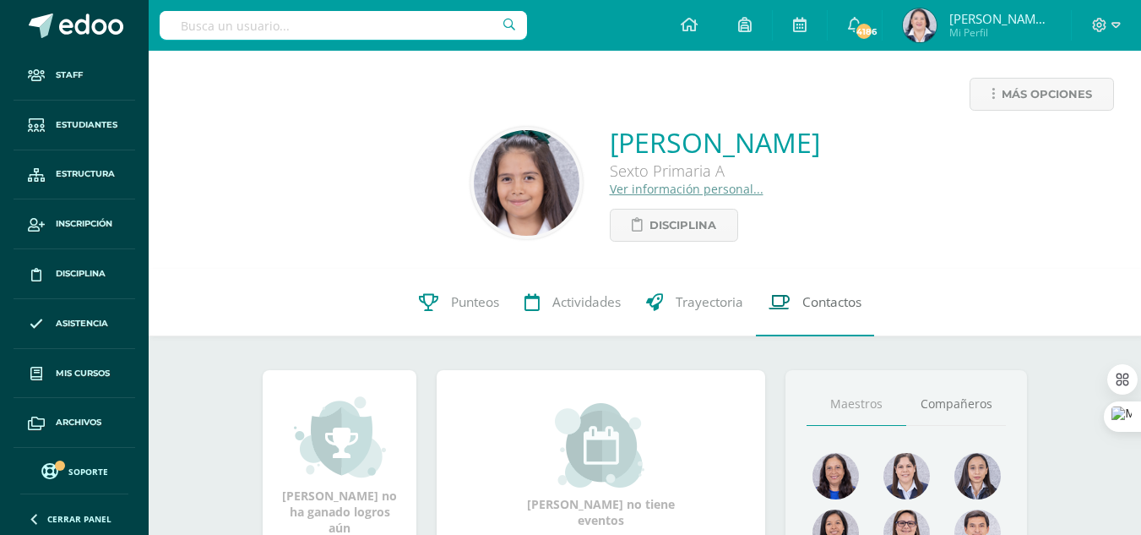
click at [822, 300] on span "Contactos" at bounding box center [832, 302] width 59 height 18
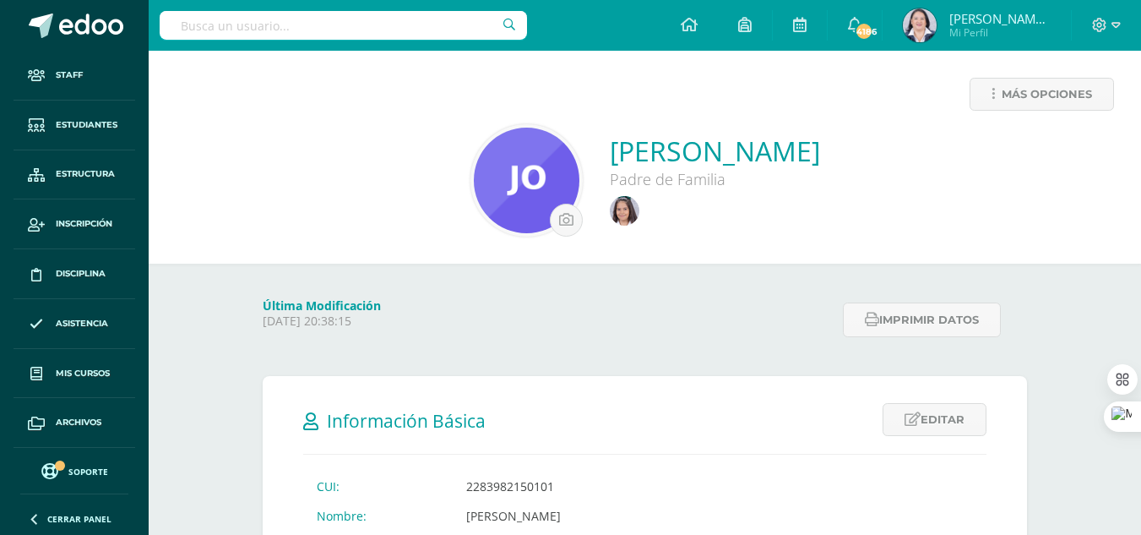
click at [288, 21] on input "text" at bounding box center [343, 25] width 367 height 29
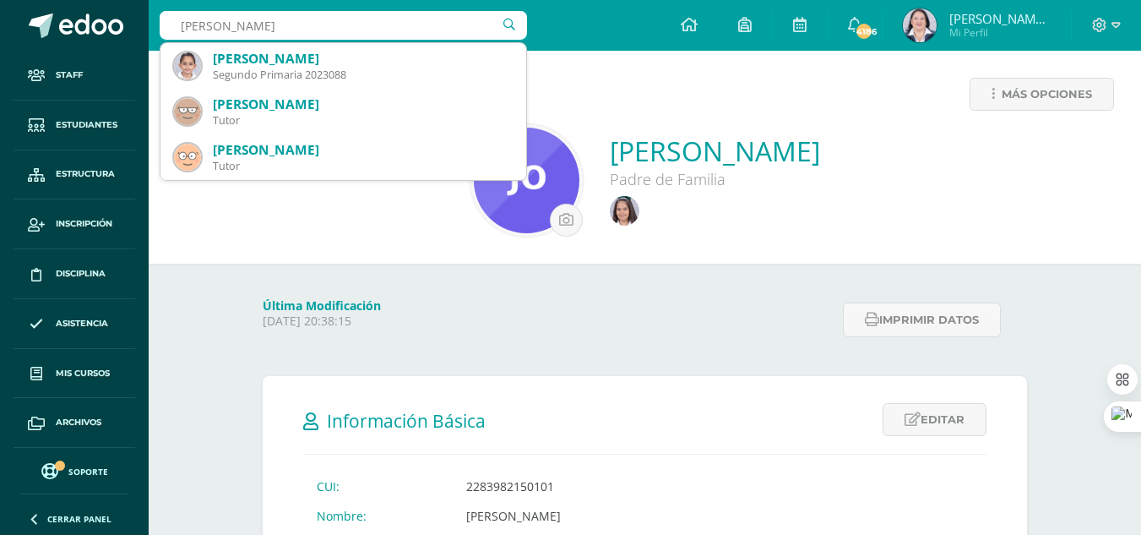
type input "ricardo muñoz"
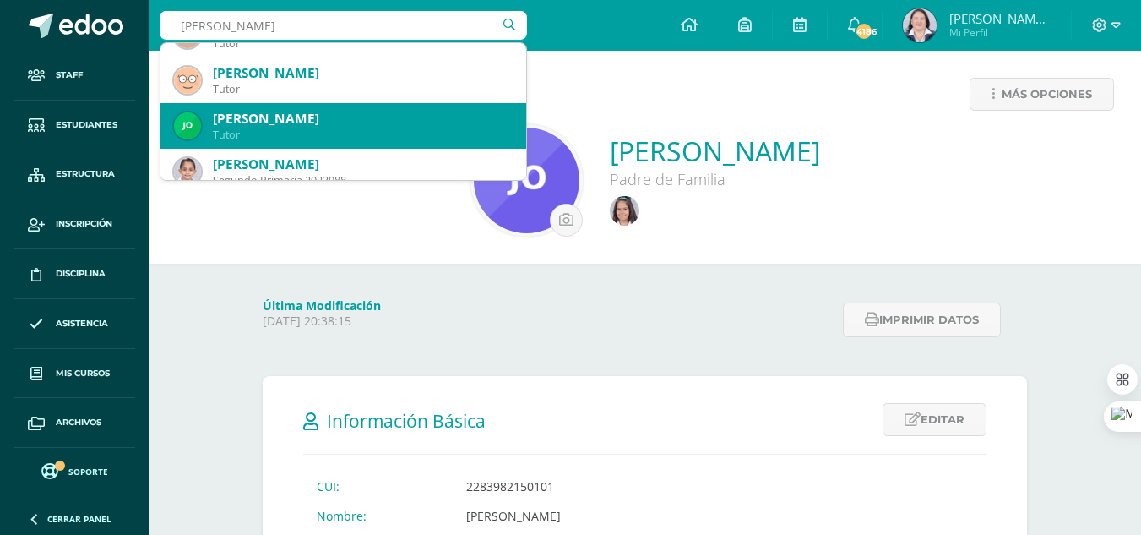
scroll to position [46, 0]
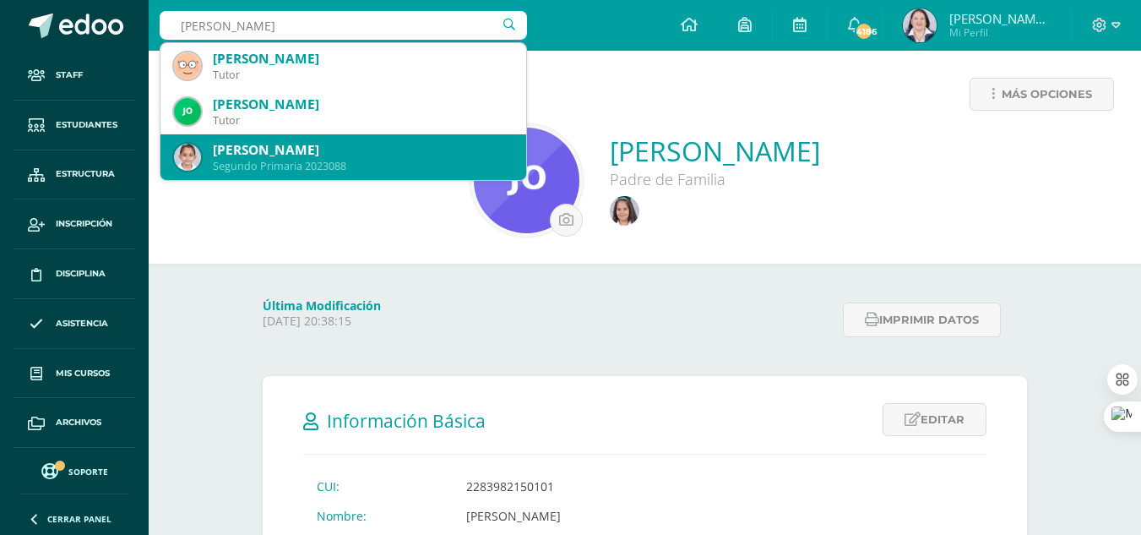
click at [306, 153] on div "Ricardo Andreé Muñóz Morales" at bounding box center [363, 150] width 300 height 18
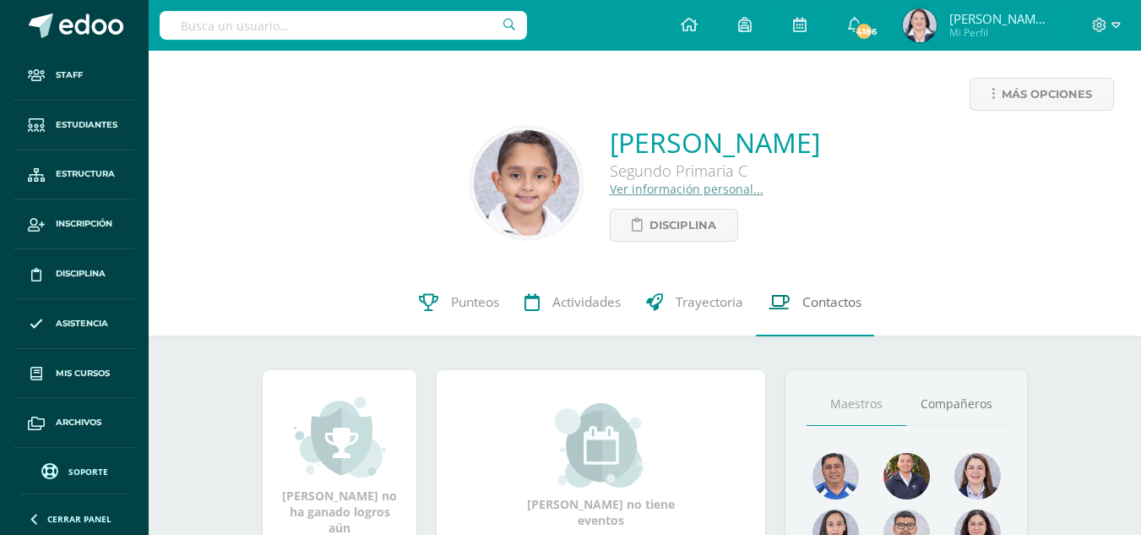
click at [845, 304] on span "Contactos" at bounding box center [832, 302] width 59 height 18
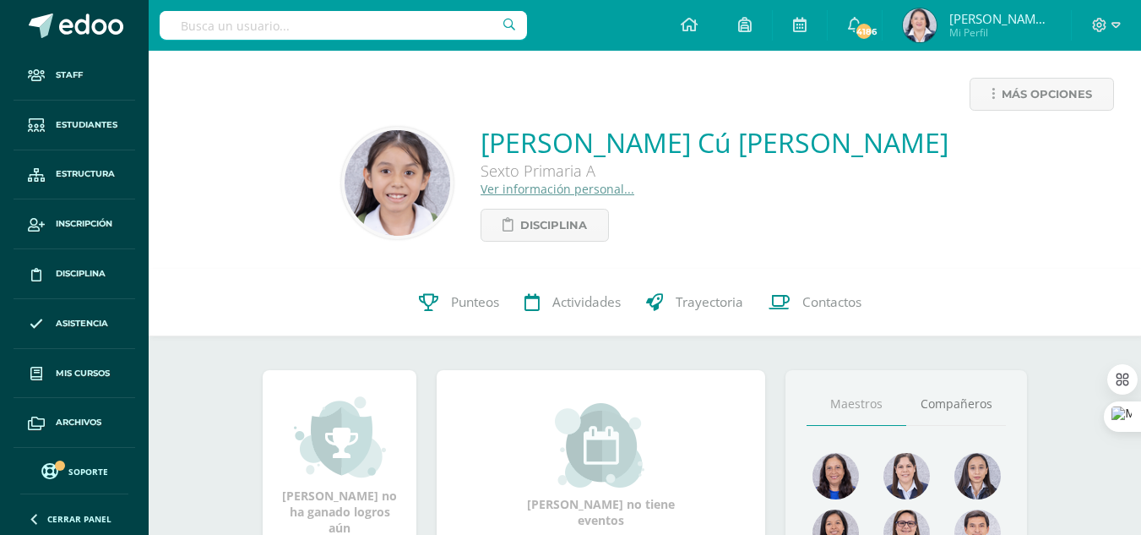
click at [346, 22] on input "text" at bounding box center [343, 25] width 367 height 29
type input "ashlie ubeda"
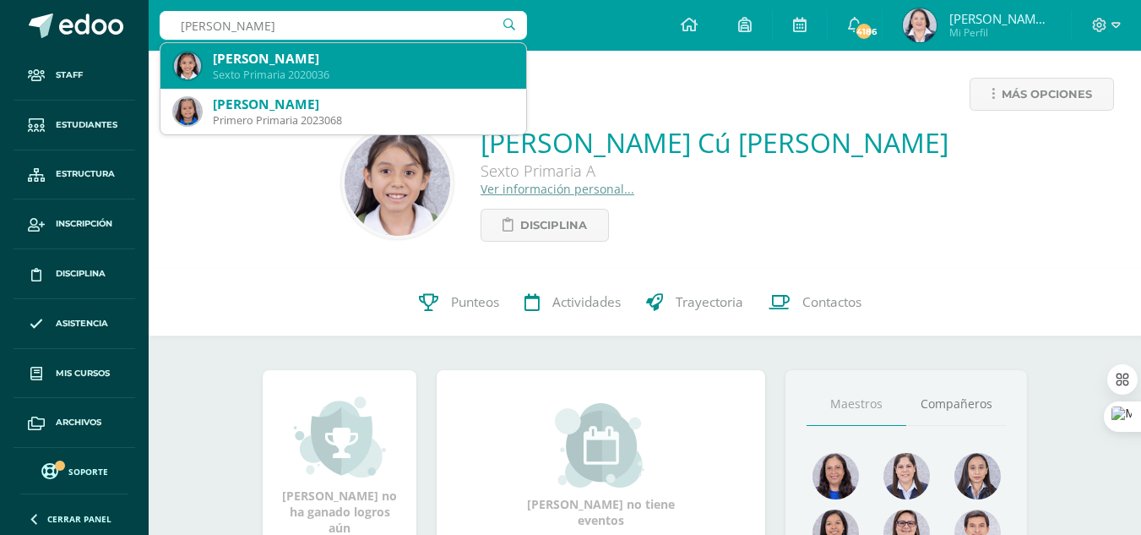
click at [303, 64] on div "[PERSON_NAME]" at bounding box center [363, 59] width 300 height 18
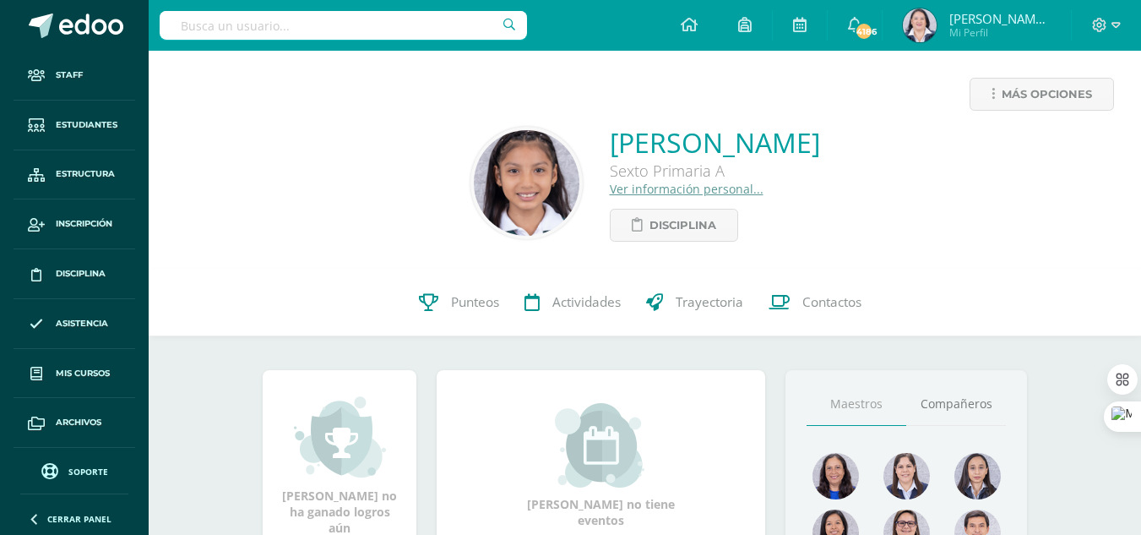
click at [615, 186] on link "Ver información personal..." at bounding box center [687, 189] width 154 height 16
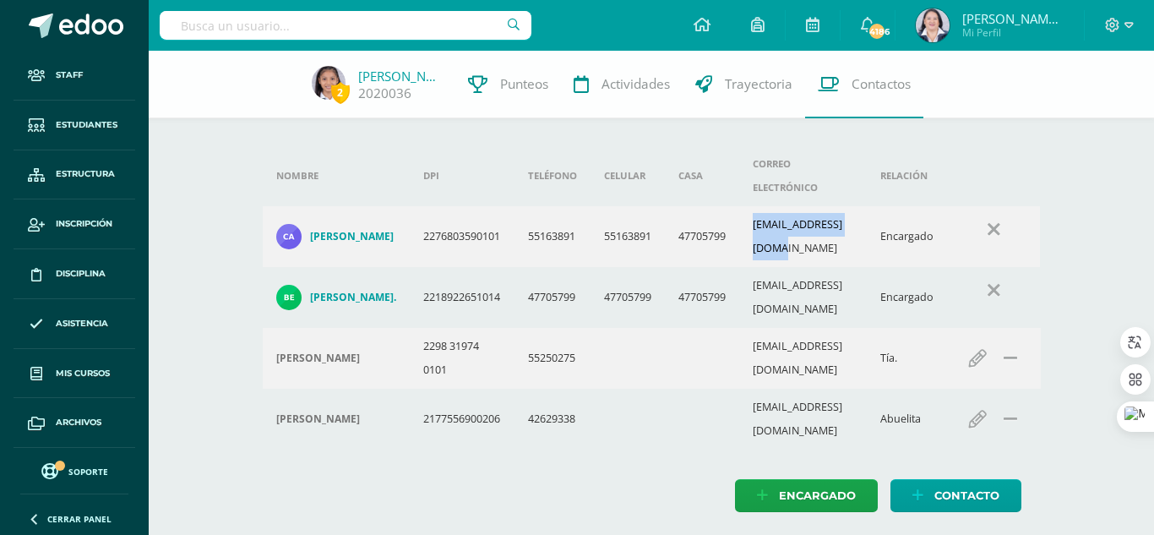
drag, startPoint x: 762, startPoint y: 206, endPoint x: 892, endPoint y: 213, distance: 130.3
click at [867, 213] on td "cubeda83@hotmail.com" at bounding box center [803, 236] width 128 height 61
copy td "cubeda83@hotmail.com"
drag, startPoint x: 764, startPoint y: 253, endPoint x: 927, endPoint y: 260, distance: 163.2
click at [927, 267] on tr "Beatriz Guadalupe Pérez Much. 2218922651014 47705799 47705799 47705799 beaydios…" at bounding box center [652, 297] width 778 height 61
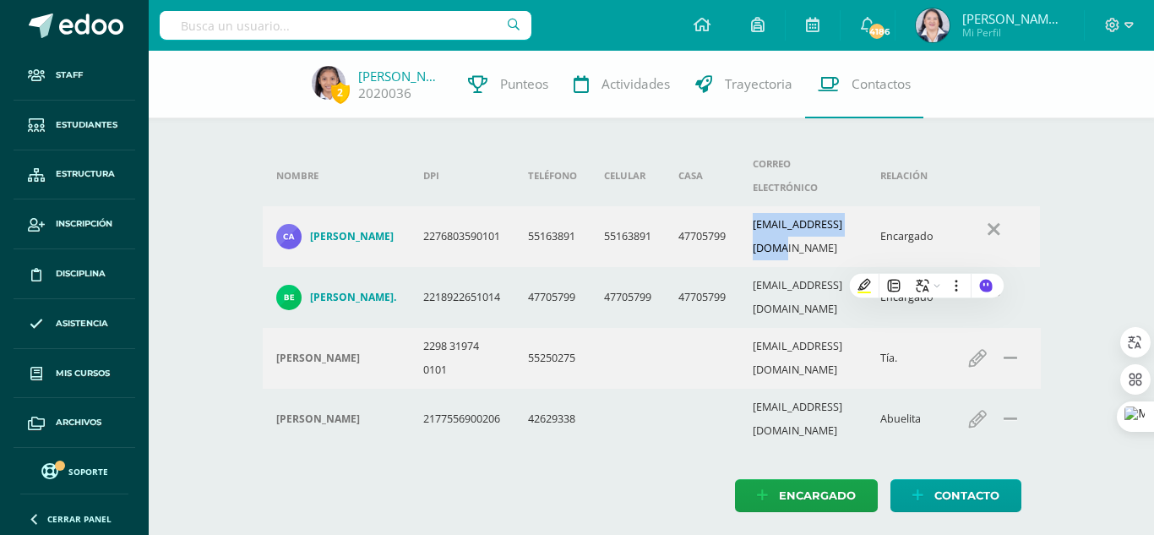
click at [756, 274] on td "beaydiosmm@gmail.com" at bounding box center [803, 297] width 128 height 61
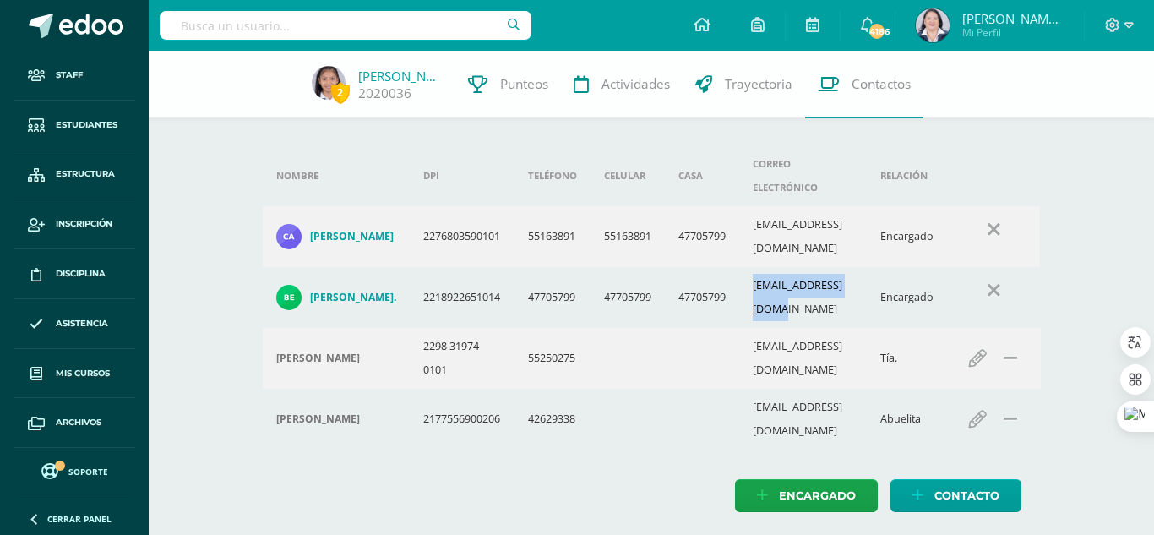
drag, startPoint x: 765, startPoint y: 253, endPoint x: 885, endPoint y: 253, distance: 120.0
click at [867, 267] on td "beaydiosmm@gmail.com" at bounding box center [803, 297] width 128 height 61
copy td "beaydiosmm@gmail.com"
